Goal: Task Accomplishment & Management: Manage account settings

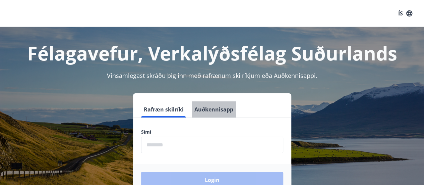
click at [221, 109] on button "Auðkennisapp" at bounding box center [214, 109] width 44 height 16
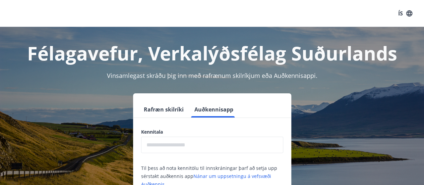
click at [190, 147] on input "text" at bounding box center [212, 144] width 142 height 16
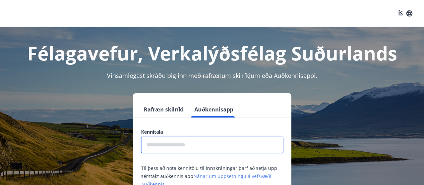
type input "**********"
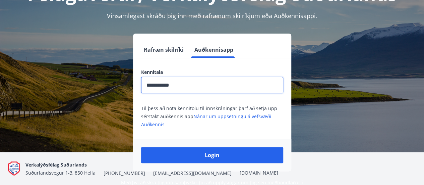
scroll to position [60, 0]
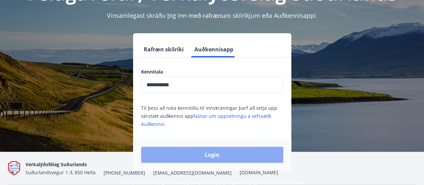
click at [209, 154] on button "Login" at bounding box center [212, 155] width 142 height 16
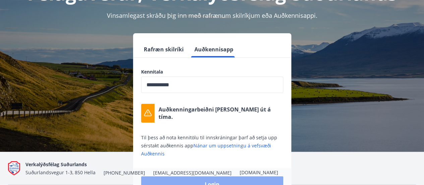
click at [209, 177] on button "Login" at bounding box center [212, 184] width 142 height 16
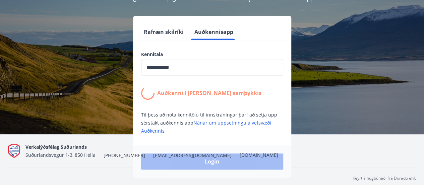
scroll to position [83, 0]
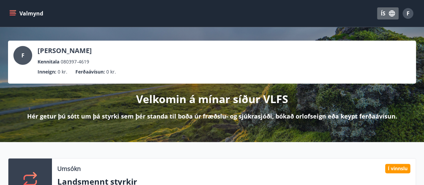
click at [384, 11] on button "ÍS" at bounding box center [387, 13] width 21 height 12
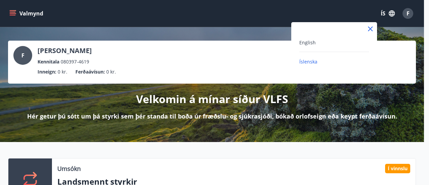
click at [310, 61] on span "Íslenska" at bounding box center [308, 61] width 18 height 6
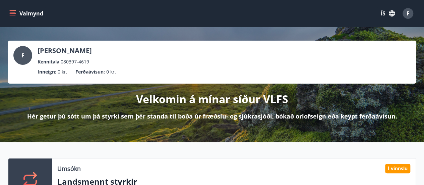
click at [35, 14] on button "Valmynd" at bounding box center [27, 13] width 38 height 12
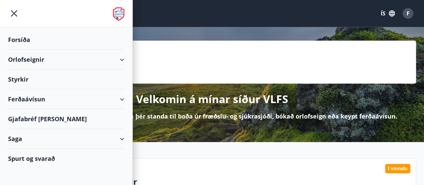
click at [40, 117] on div "Gjafabréf [PERSON_NAME]" at bounding box center [66, 119] width 116 height 20
click at [65, 56] on div "Orlofseignir" at bounding box center [66, 60] width 116 height 20
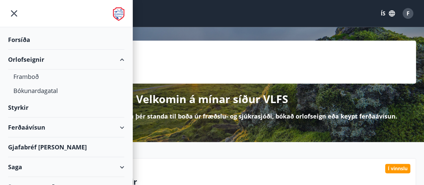
scroll to position [10, 0]
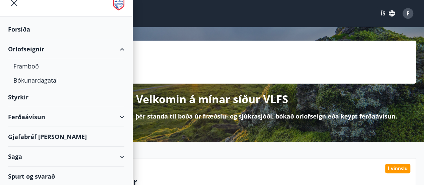
click at [71, 113] on div "Ferðaávísun" at bounding box center [66, 117] width 116 height 20
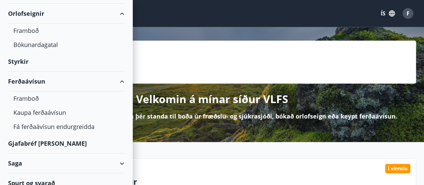
scroll to position [53, 0]
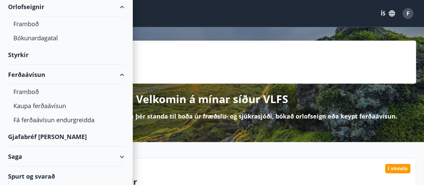
click at [82, 158] on div "Saga" at bounding box center [66, 157] width 116 height 20
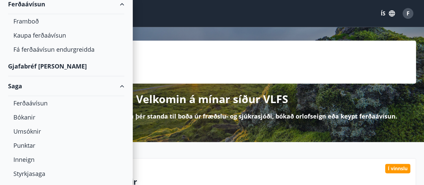
scroll to position [137, 0]
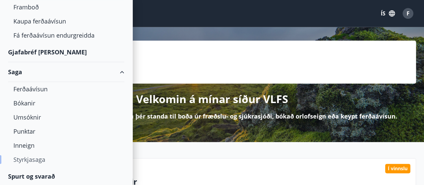
click at [63, 159] on div "Styrkjasaga" at bounding box center [66, 159] width 106 height 14
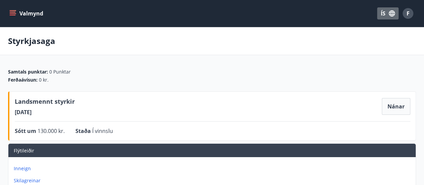
click at [393, 16] on icon "button" at bounding box center [392, 13] width 6 height 6
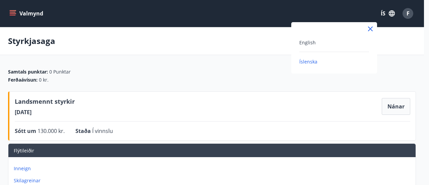
click at [331, 41] on div "English" at bounding box center [334, 42] width 70 height 8
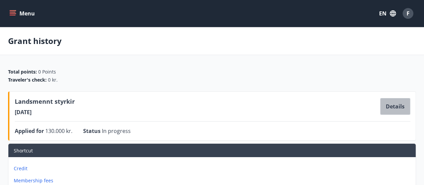
click at [389, 107] on button "Details" at bounding box center [395, 106] width 30 height 17
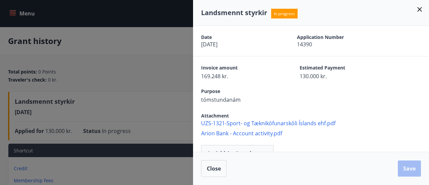
click at [155, 80] on div at bounding box center [214, 92] width 429 height 185
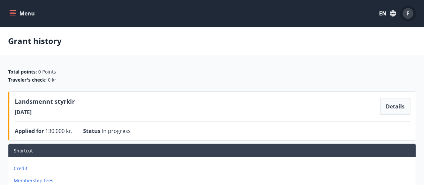
click at [409, 16] on span "F" at bounding box center [408, 13] width 3 height 7
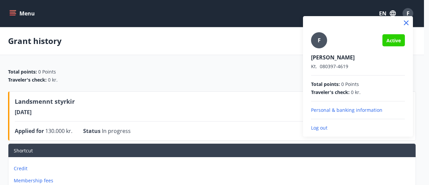
click at [321, 127] on p "Log out" at bounding box center [358, 127] width 94 height 7
